Goal: Task Accomplishment & Management: Manage account settings

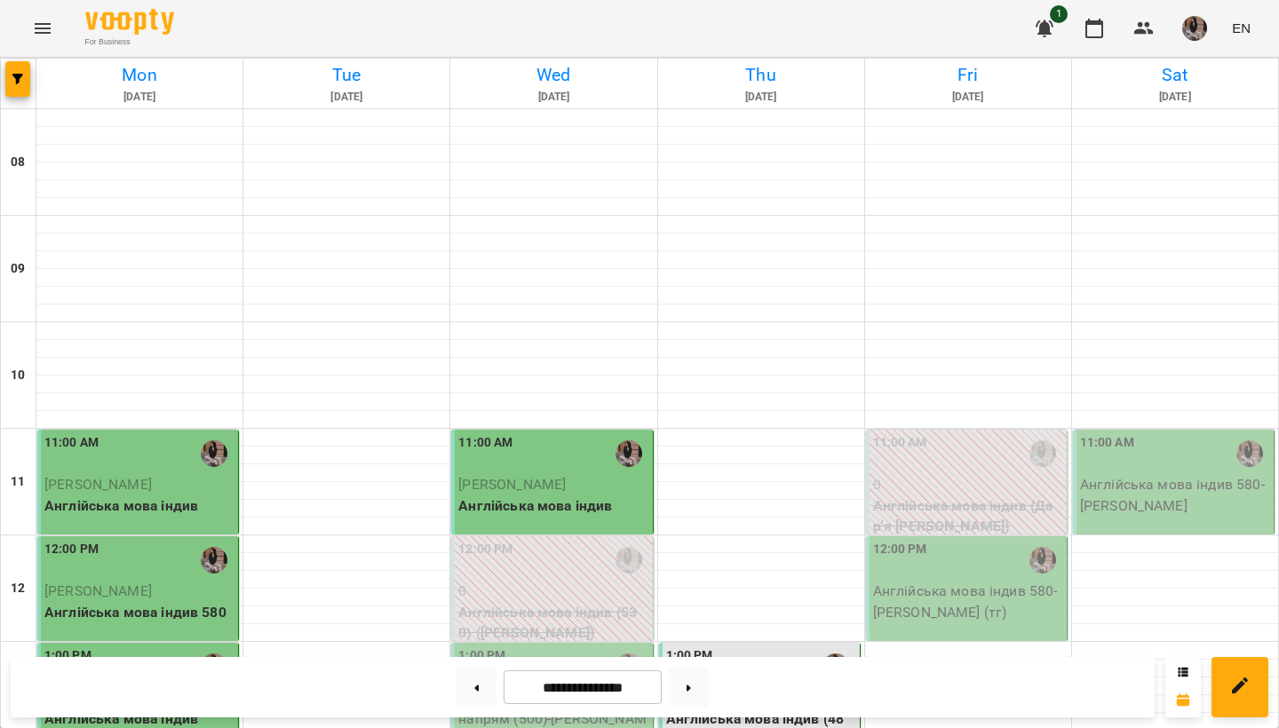
scroll to position [598, 0]
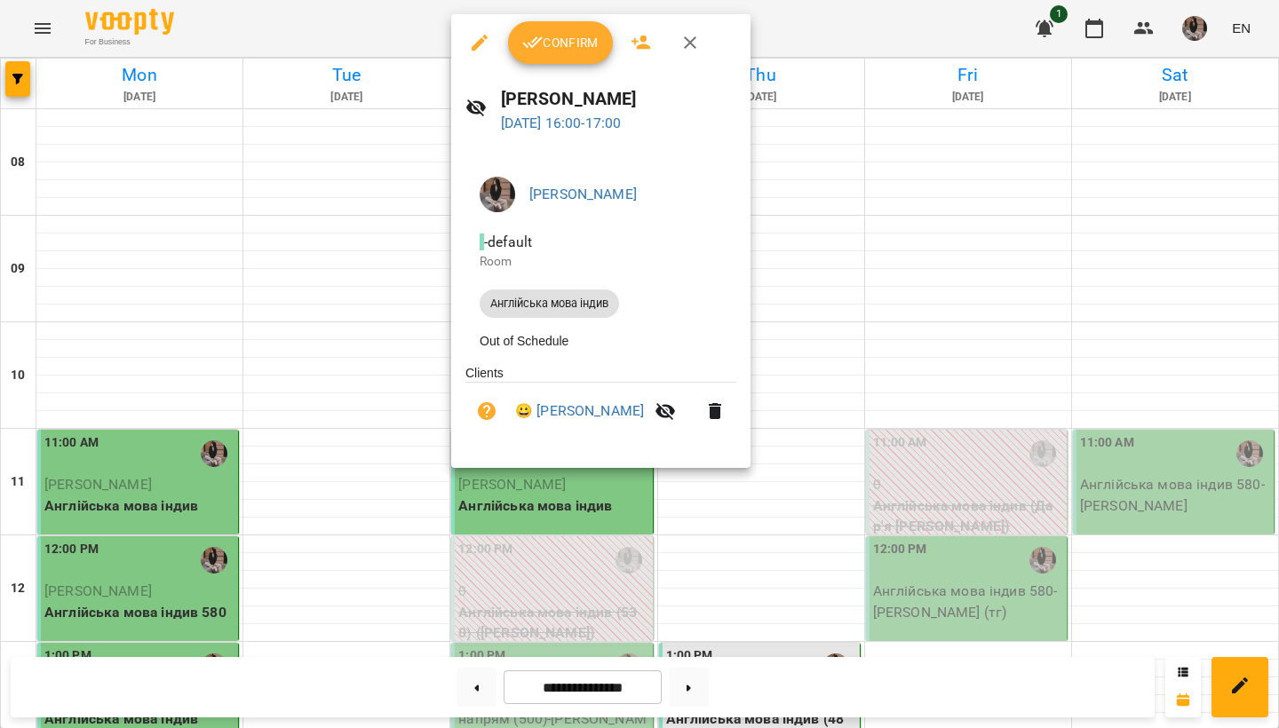
click at [553, 55] on button "Confirm" at bounding box center [560, 42] width 105 height 43
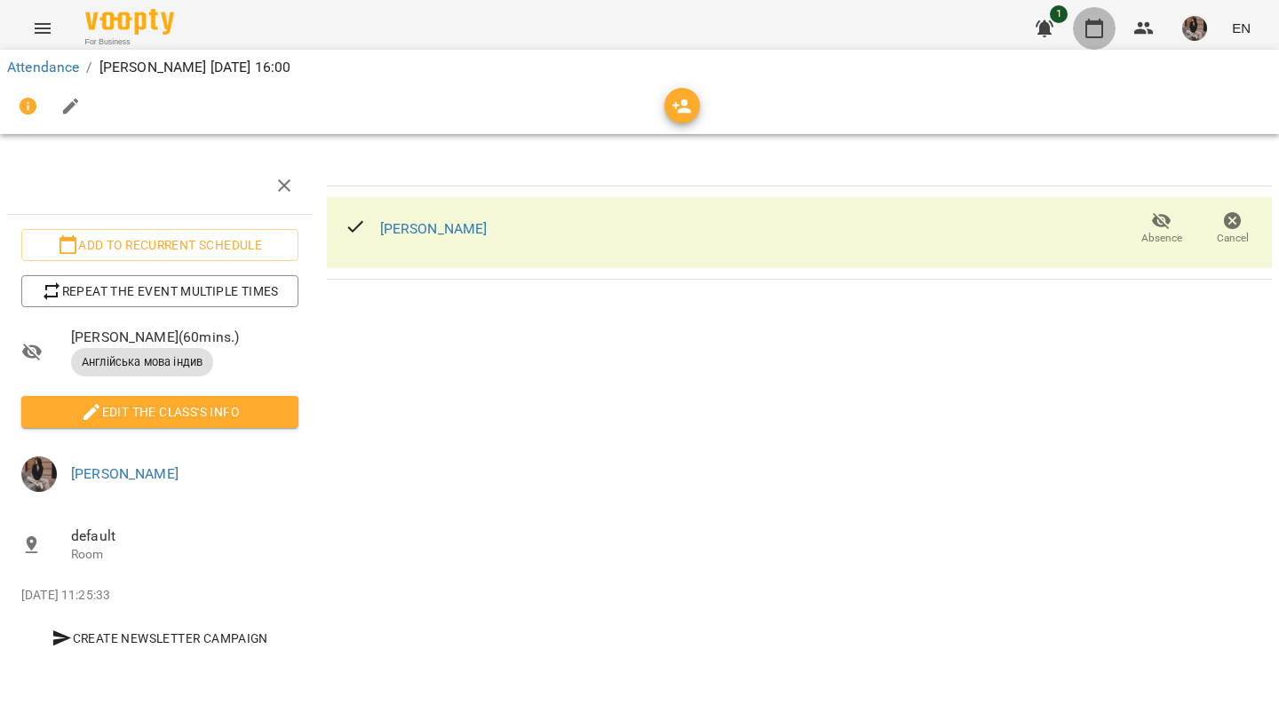
click at [1087, 28] on icon "button" at bounding box center [1095, 29] width 18 height 20
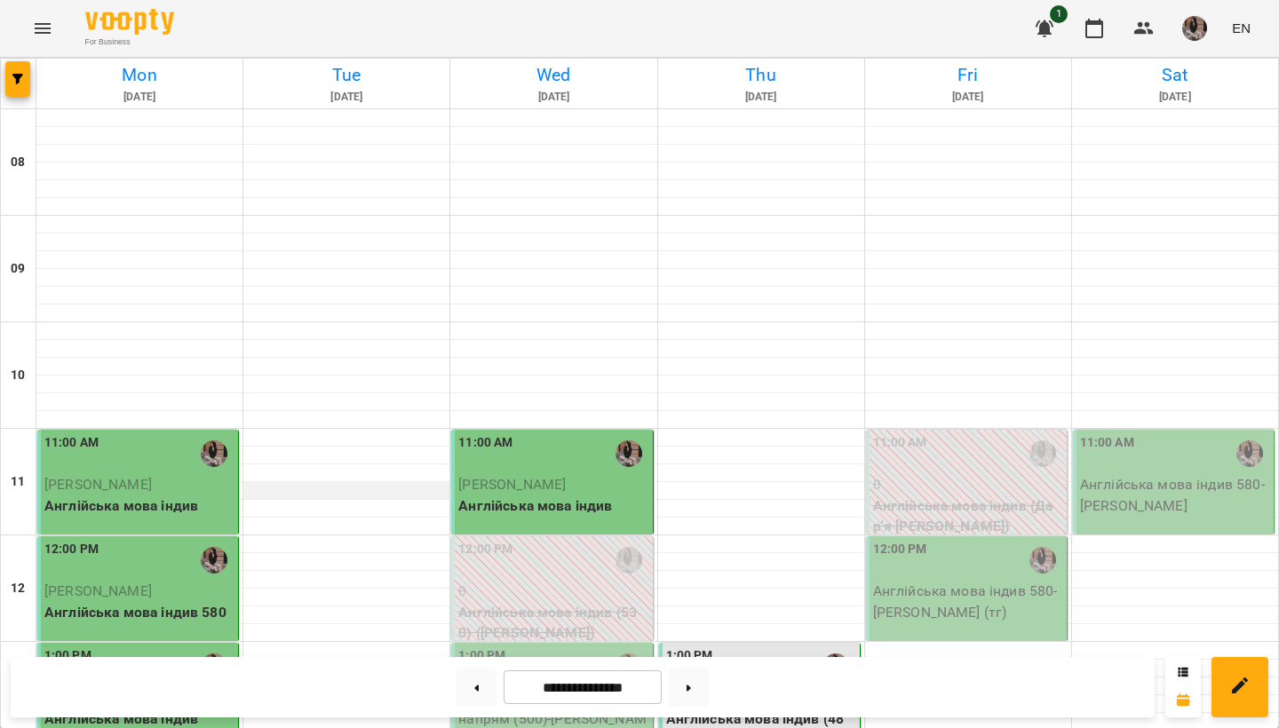
scroll to position [852, 0]
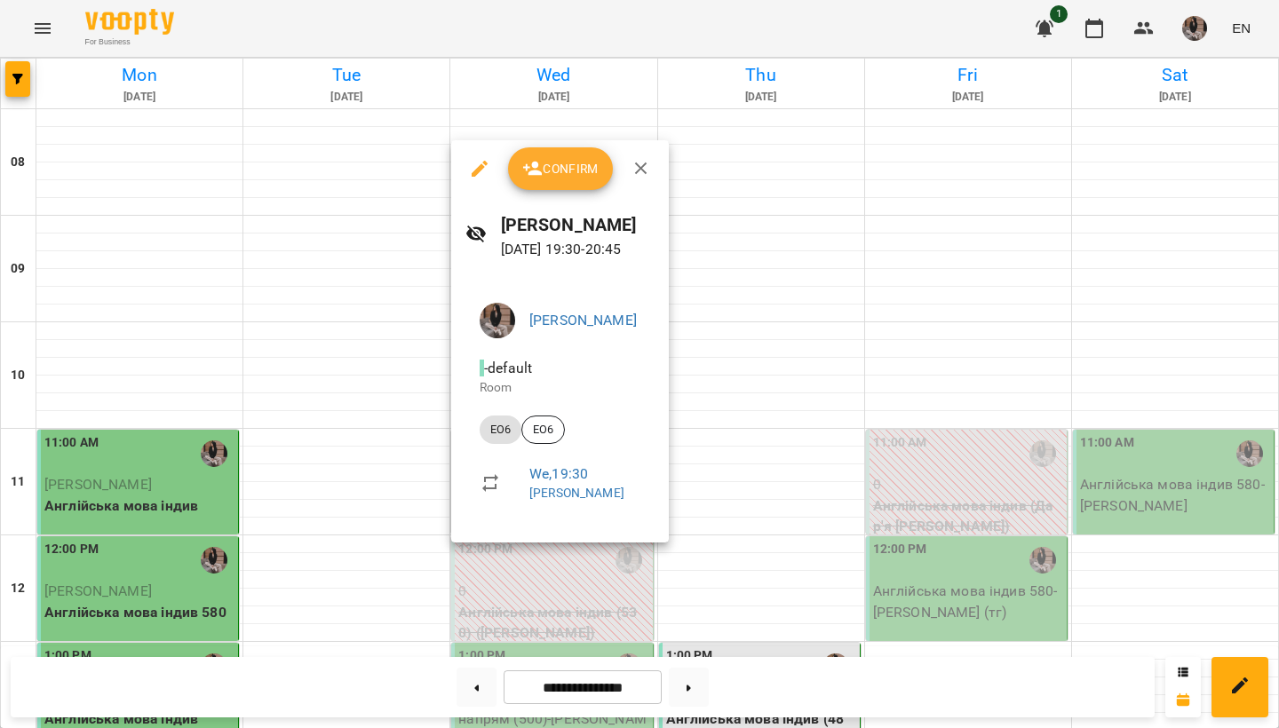
click at [550, 154] on button "Confirm" at bounding box center [560, 168] width 105 height 43
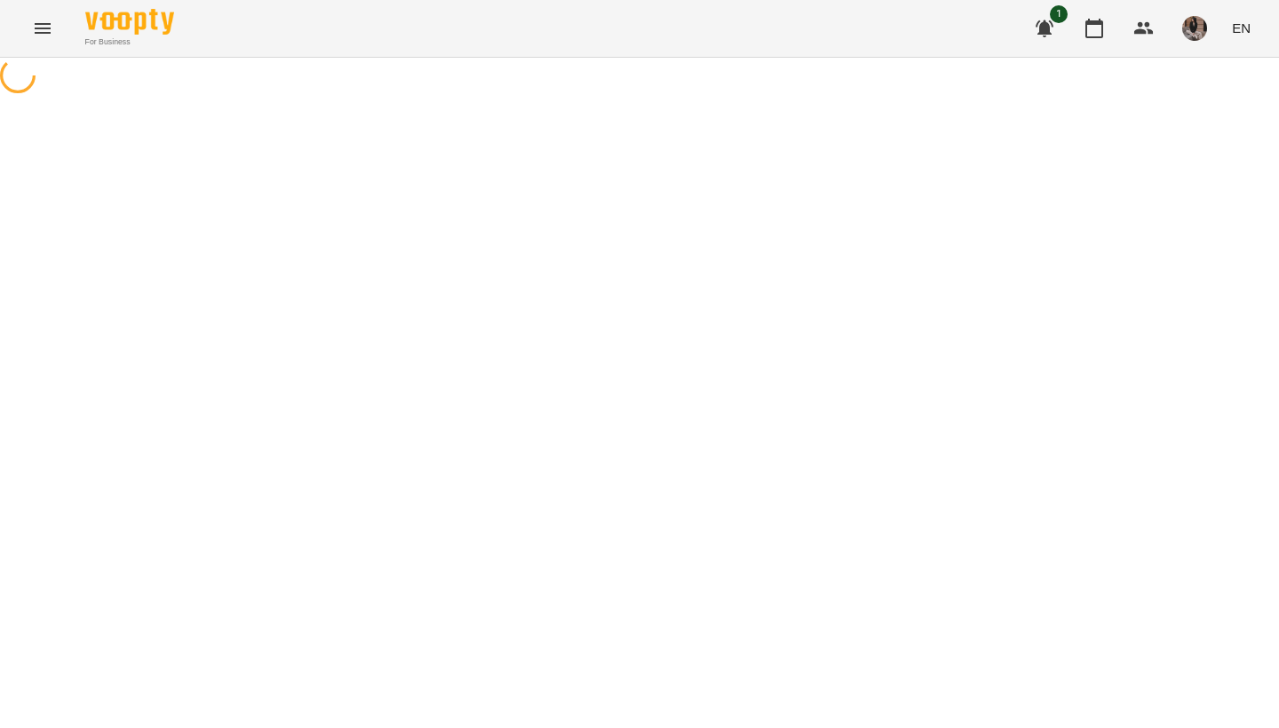
click at [554, 98] on div at bounding box center [639, 78] width 1279 height 40
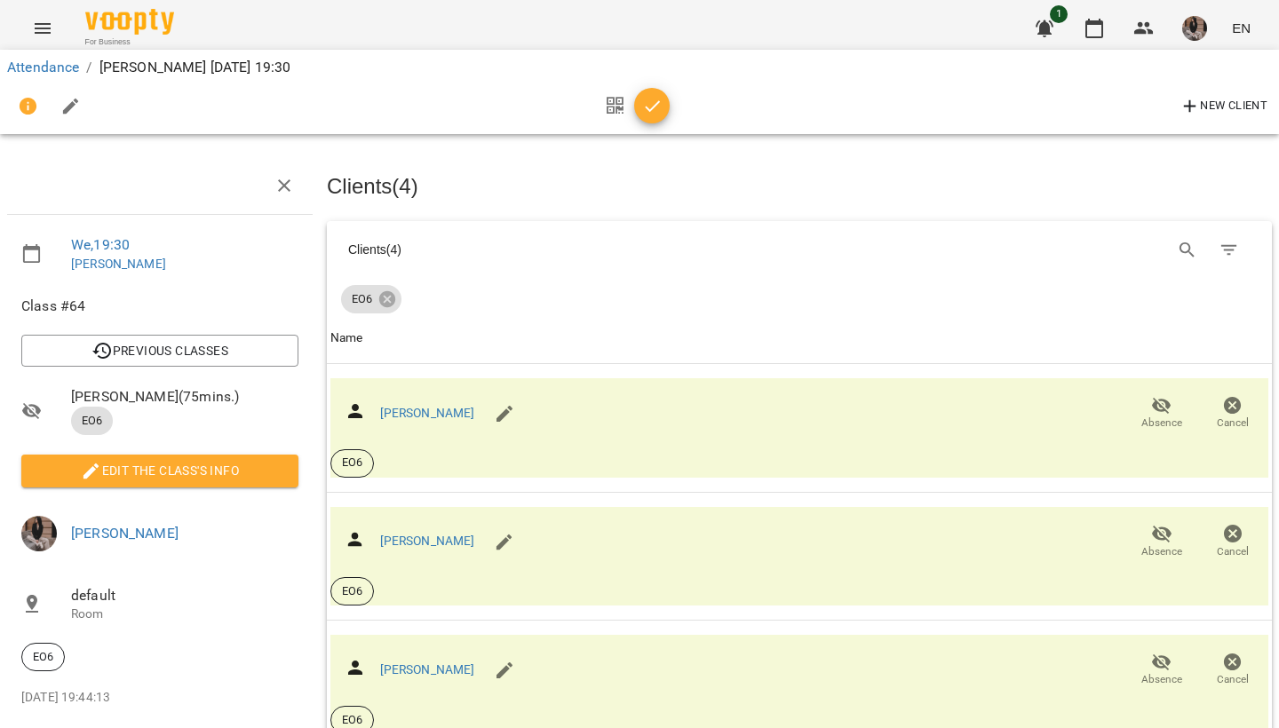
click at [661, 93] on button "button" at bounding box center [652, 106] width 36 height 36
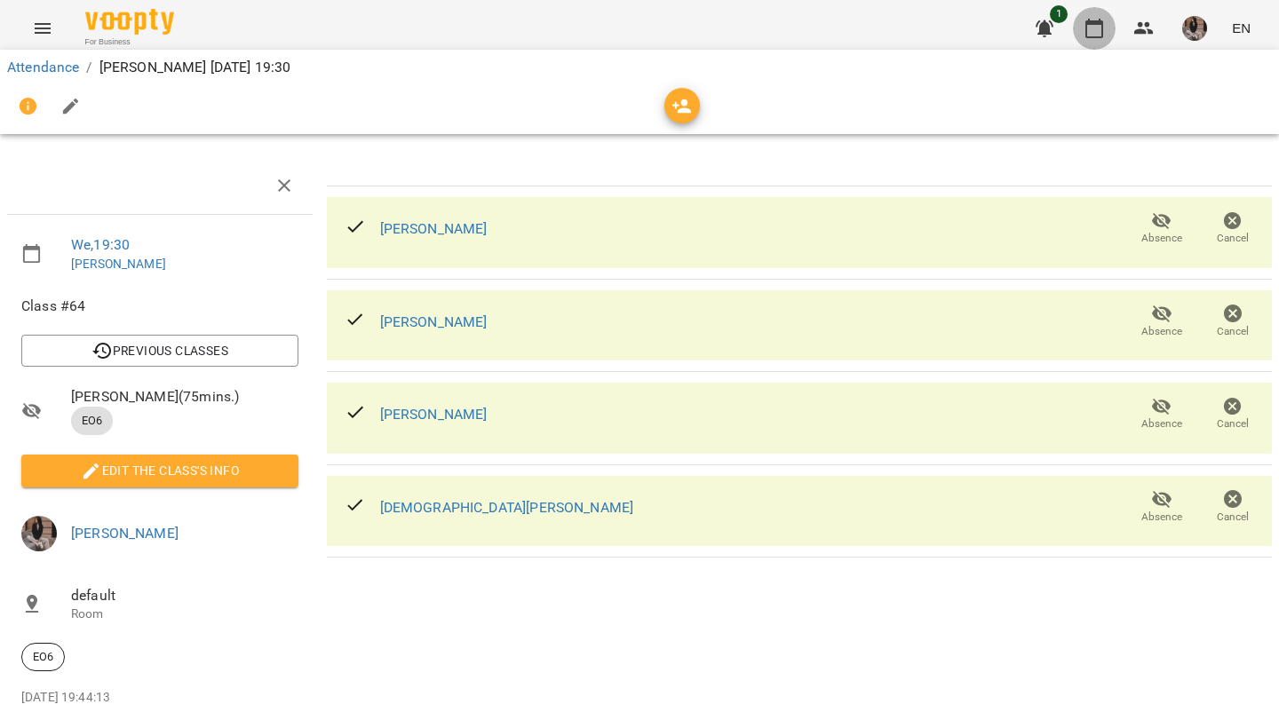
click at [1098, 23] on icon "button" at bounding box center [1095, 29] width 18 height 20
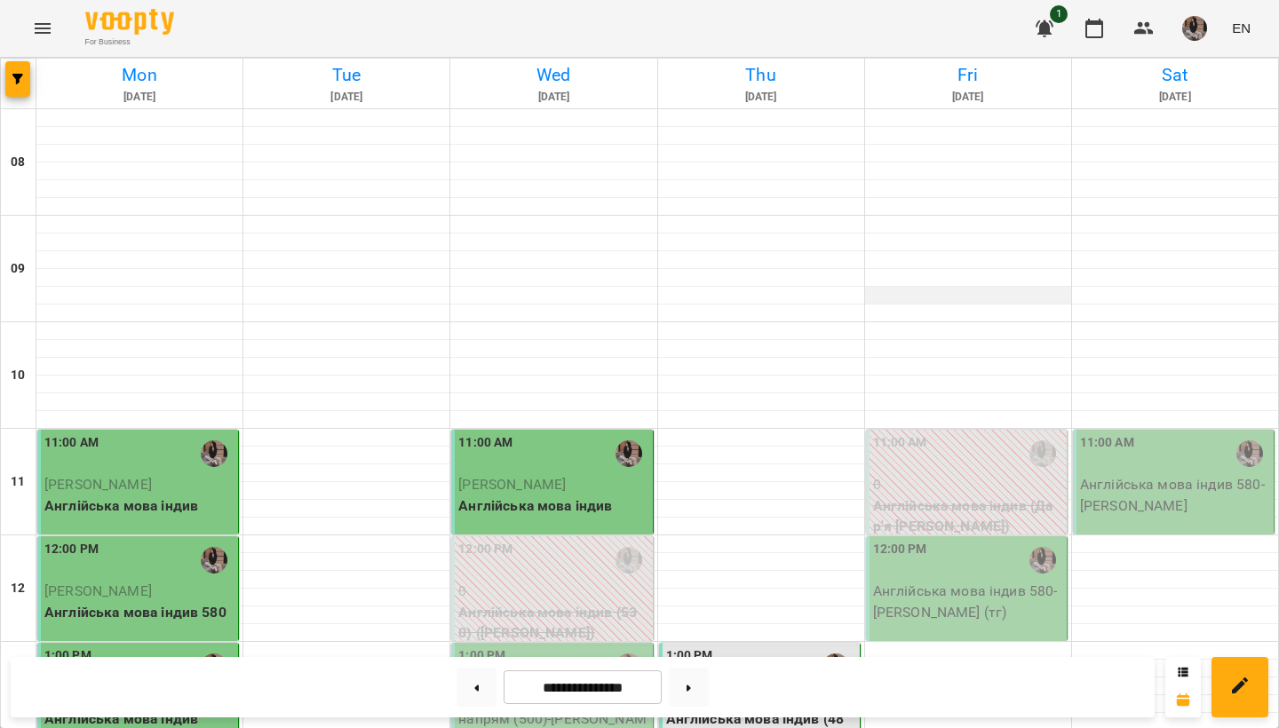
scroll to position [492, 0]
